Goal: Check status: Check status

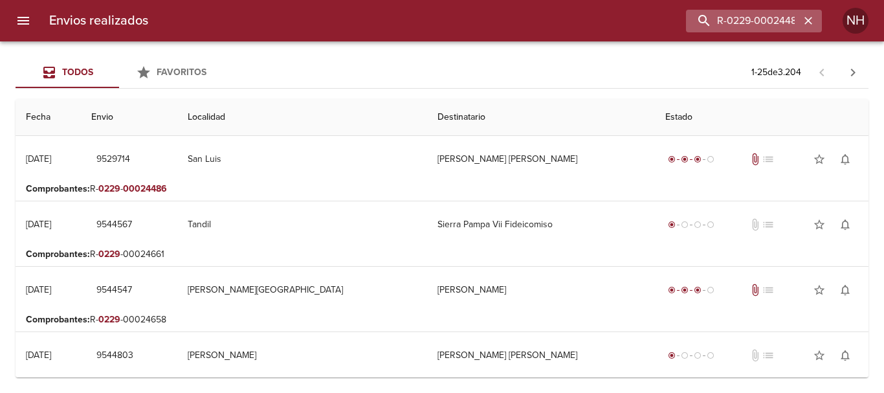
click at [806, 23] on icon "button" at bounding box center [809, 21] width 8 height 8
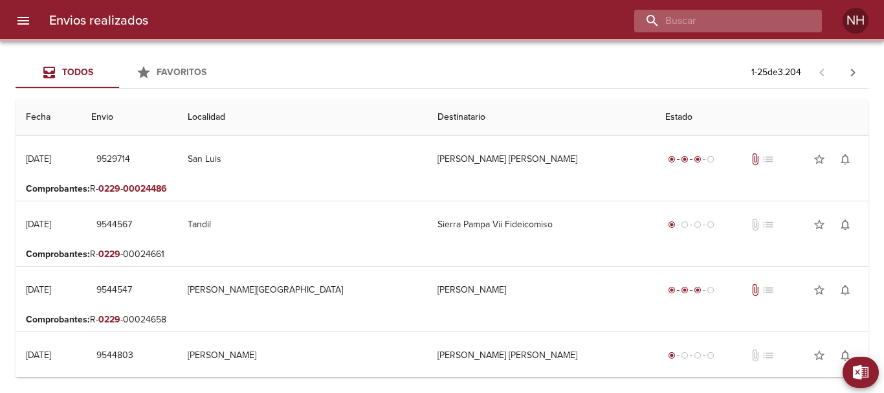
click at [781, 23] on input "buscar" at bounding box center [717, 21] width 166 height 23
paste input "R-0229-00024803"
type input "R-0229-00024803"
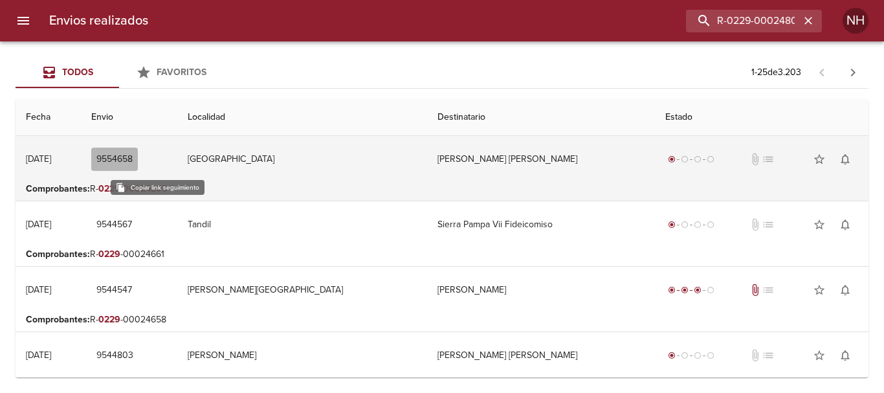
click at [133, 164] on span "9554658" at bounding box center [114, 159] width 36 height 16
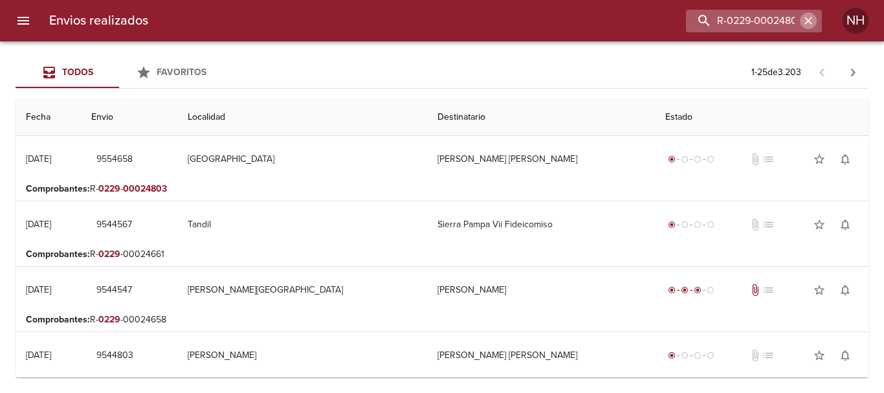
click at [808, 17] on icon "button" at bounding box center [808, 20] width 13 height 13
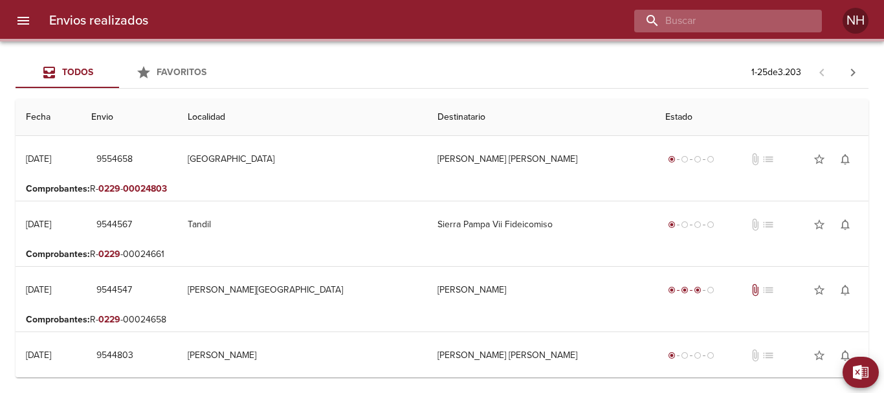
click at [757, 17] on input "buscar" at bounding box center [717, 21] width 166 height 23
paste input "R-0229-00024896"
type input "R-0229-00024896"
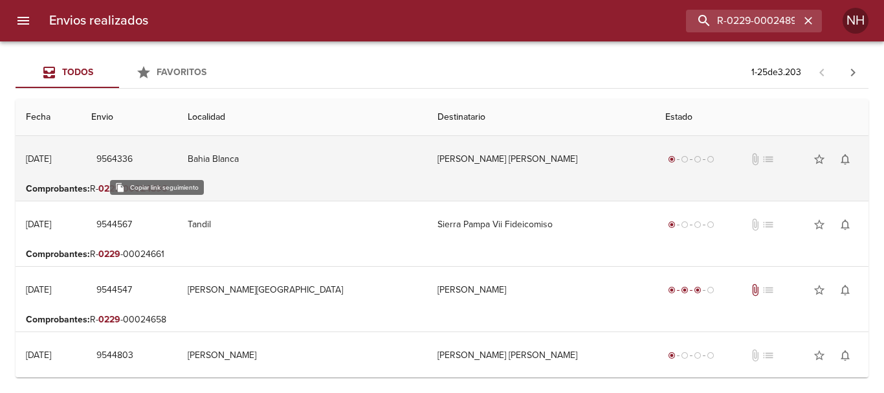
click at [133, 155] on span "9564336" at bounding box center [114, 159] width 36 height 16
